Goal: Find specific page/section: Find specific page/section

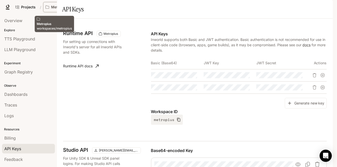
click at [56, 7] on p "Metropius" at bounding box center [60, 7] width 18 height 4
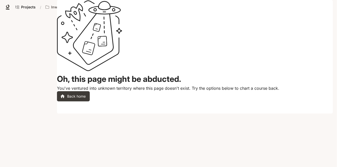
click at [60, 28] on main "Oh, this page might be abducted. You've ventured into unknown territory where t…" at bounding box center [195, 57] width 276 height 114
click at [23, 7] on span "Projects" at bounding box center [28, 7] width 15 height 4
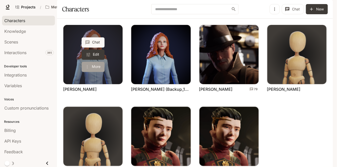
click at [92, 72] on button "More" at bounding box center [93, 67] width 23 height 10
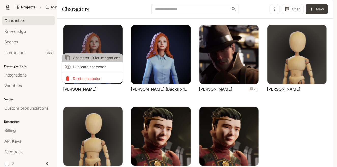
click at [95, 60] on span "Character ID for integrations" at bounding box center [96, 57] width 47 height 5
